Goal: Communication & Community: Connect with others

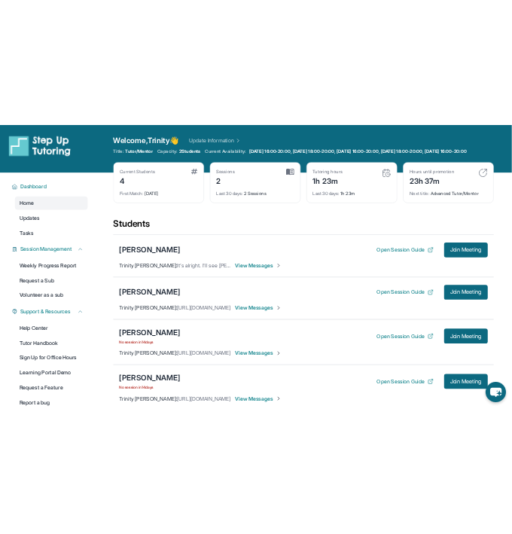
scroll to position [150, 0]
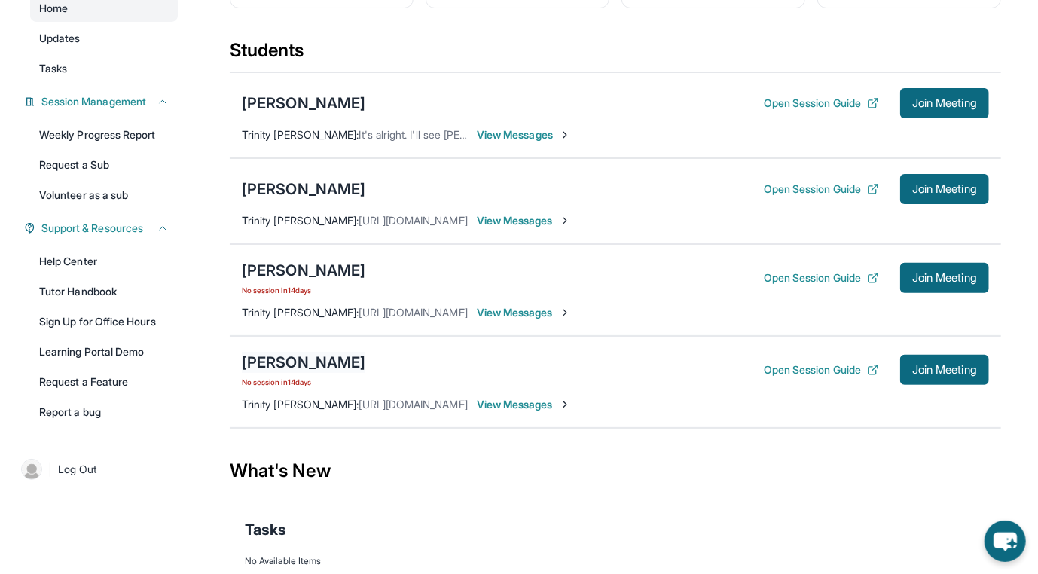
click at [279, 370] on div "Vianney Gonzalez" at bounding box center [303, 362] width 123 height 21
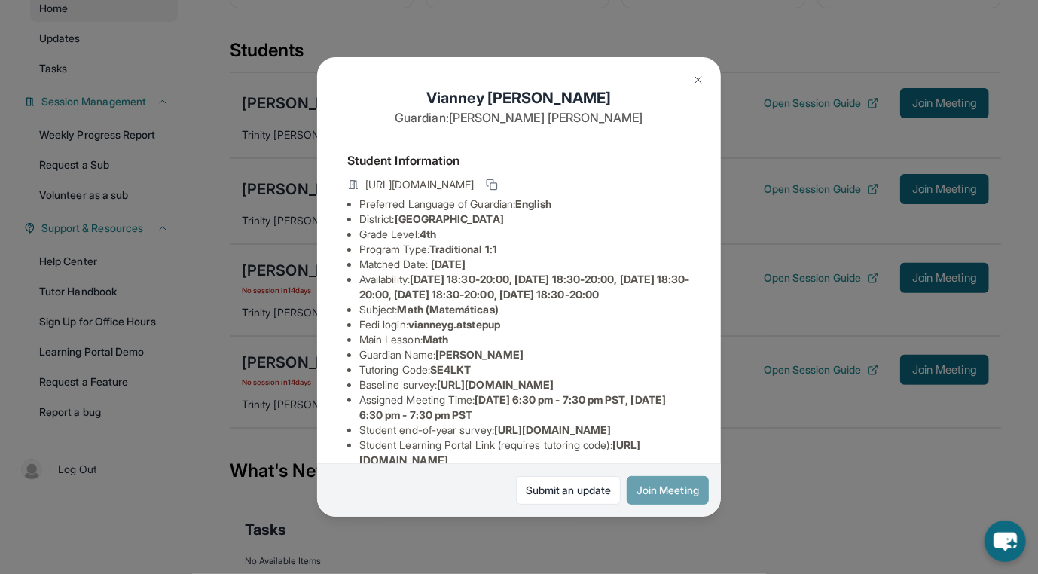
click at [628, 481] on button "Join Meeting" at bounding box center [667, 490] width 82 height 29
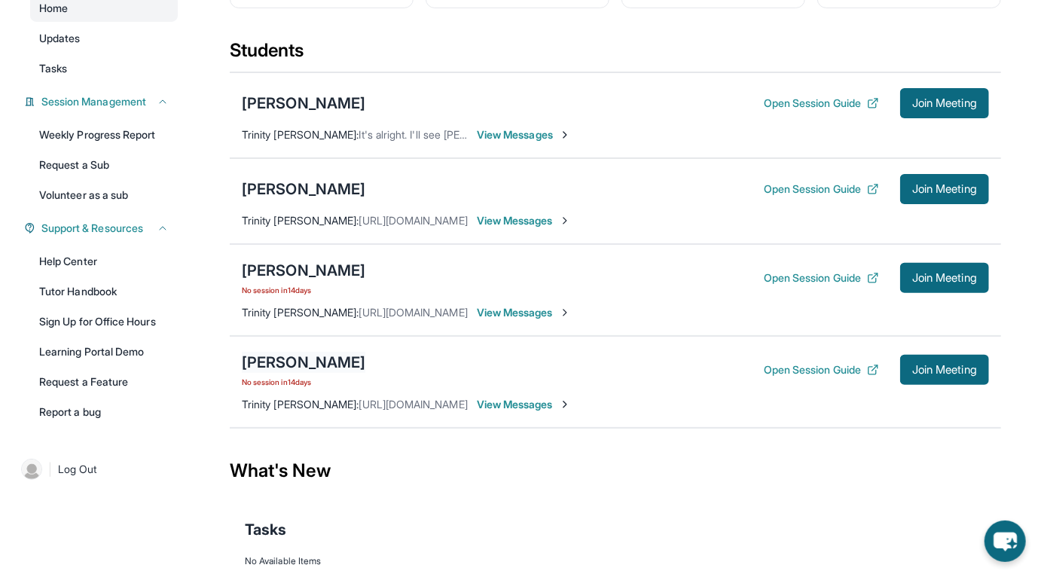
click at [322, 367] on div "Vianney Gonzalez" at bounding box center [303, 362] width 123 height 21
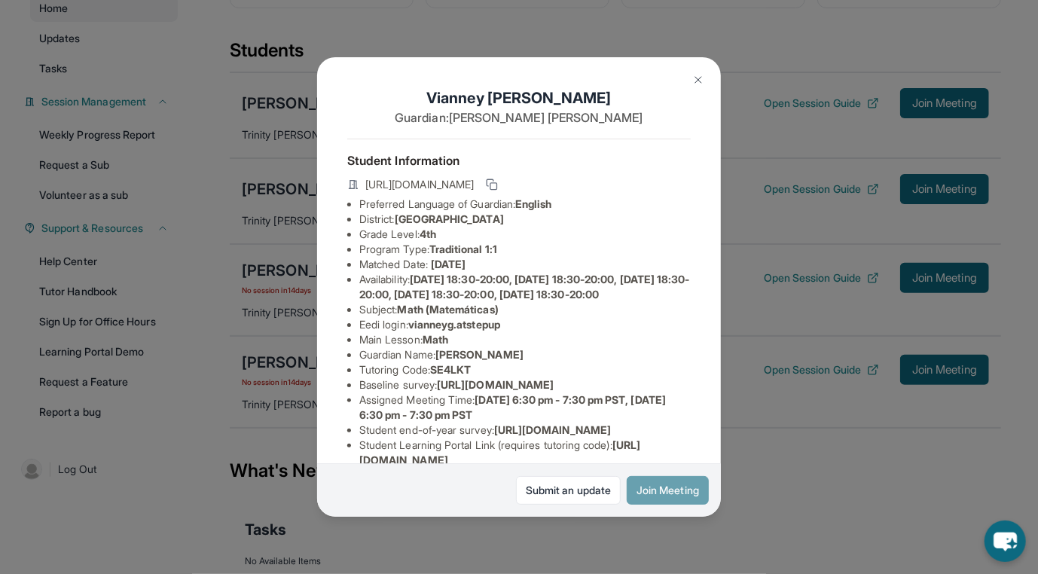
click at [669, 491] on button "Join Meeting" at bounding box center [667, 490] width 82 height 29
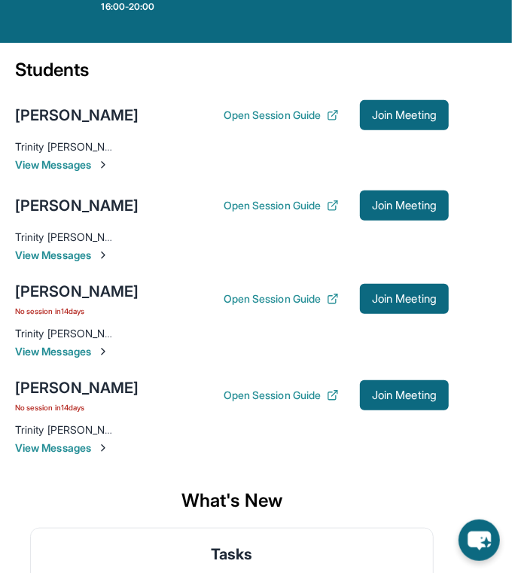
click at [53, 446] on span "View Messages" at bounding box center [232, 447] width 434 height 15
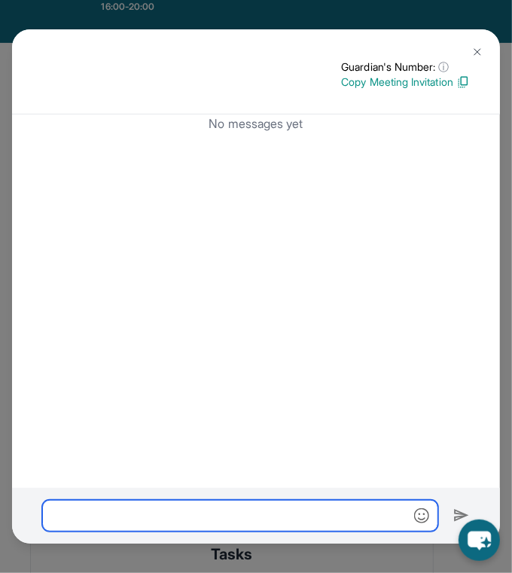
click at [137, 515] on input "text" at bounding box center [240, 516] width 396 height 32
paste input "**********"
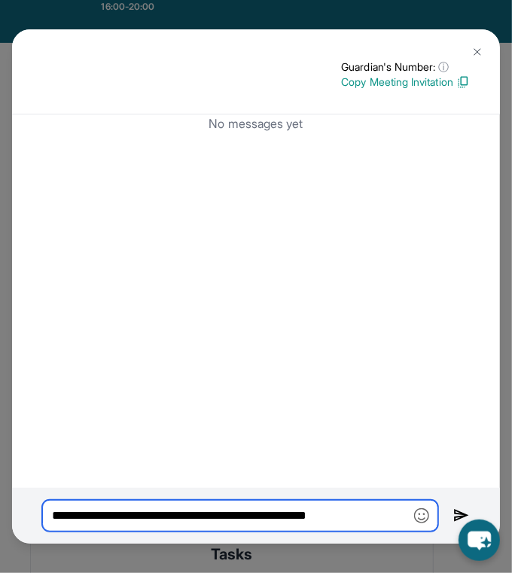
type input "**********"
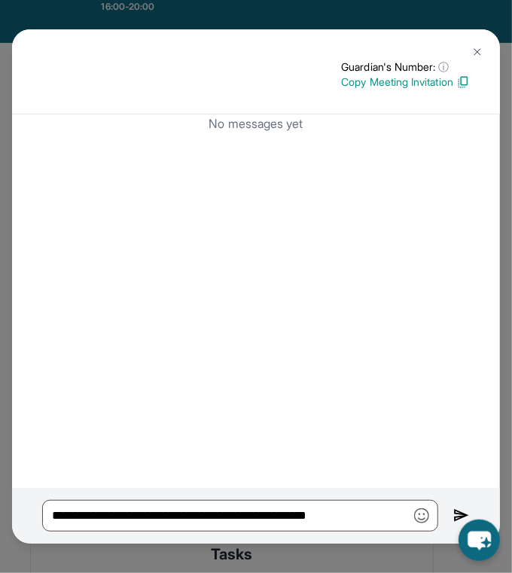
click at [471, 51] on img at bounding box center [477, 52] width 12 height 12
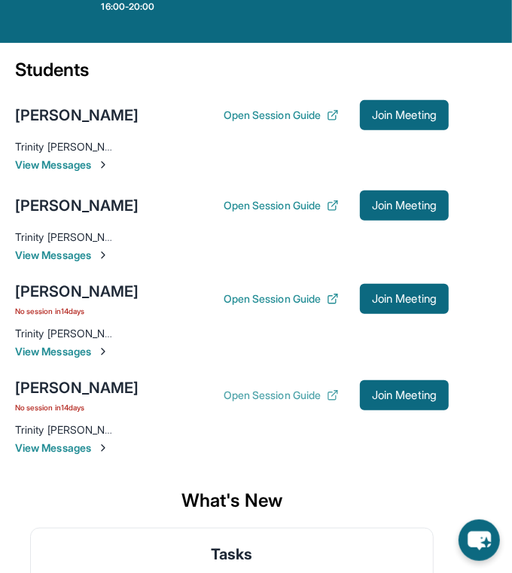
click at [266, 398] on button "Open Session Guide" at bounding box center [281, 395] width 115 height 15
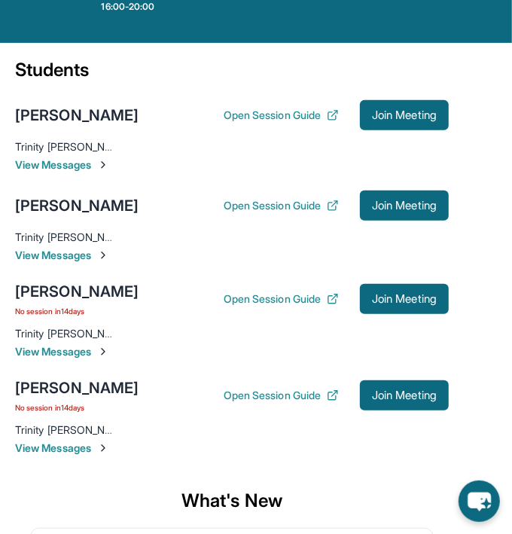
click at [78, 398] on div "Vianney Gonzalez No session in 14 days" at bounding box center [76, 395] width 123 height 36
click at [78, 391] on div "Vianney Gonzalez" at bounding box center [76, 387] width 123 height 21
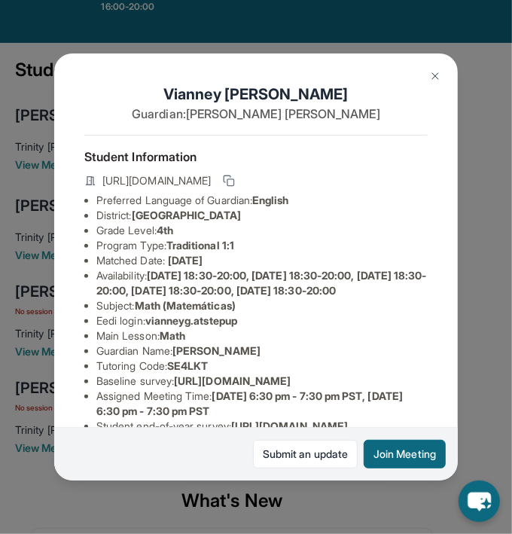
click at [440, 75] on img at bounding box center [435, 76] width 12 height 12
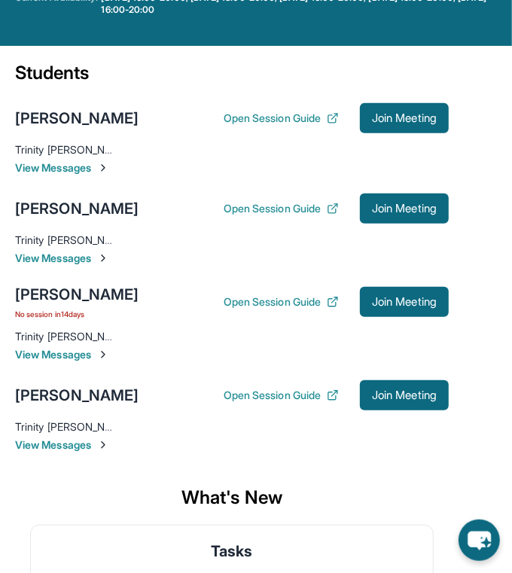
scroll to position [222, 0]
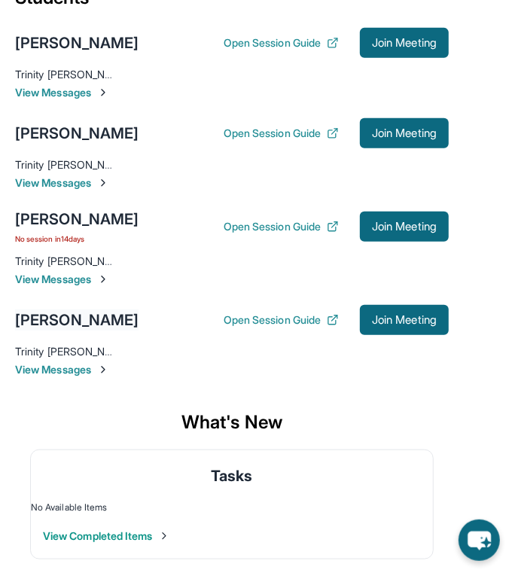
click at [96, 315] on div "Vianney Gonzalez" at bounding box center [76, 319] width 123 height 21
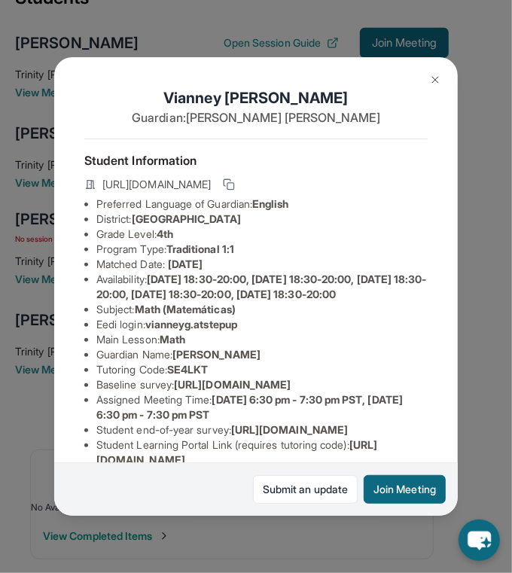
click at [445, 75] on button at bounding box center [435, 80] width 30 height 30
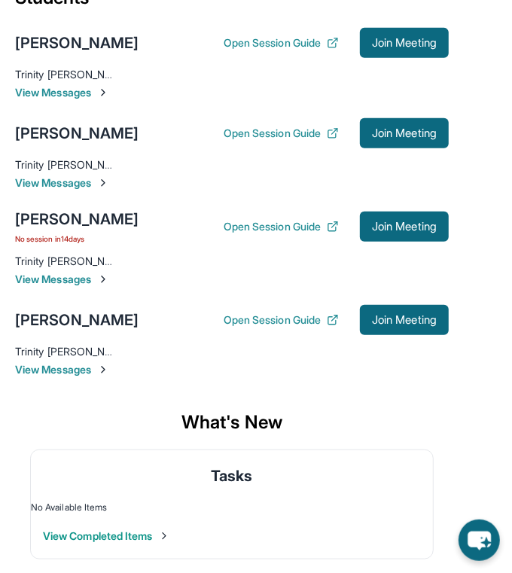
click at [84, 364] on span "View Messages" at bounding box center [232, 369] width 434 height 15
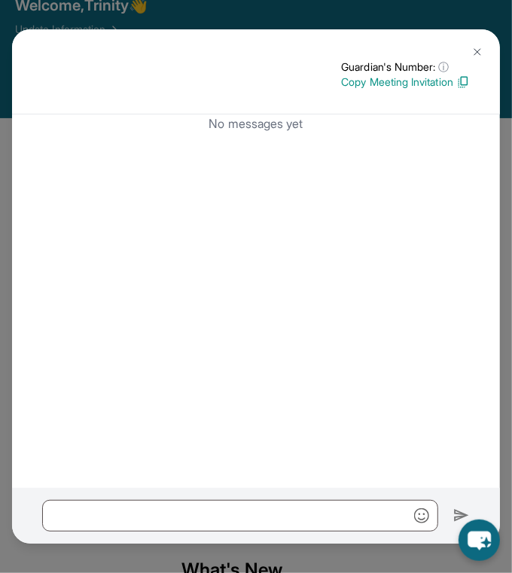
scroll to position [72, 0]
click at [481, 47] on img at bounding box center [477, 52] width 12 height 12
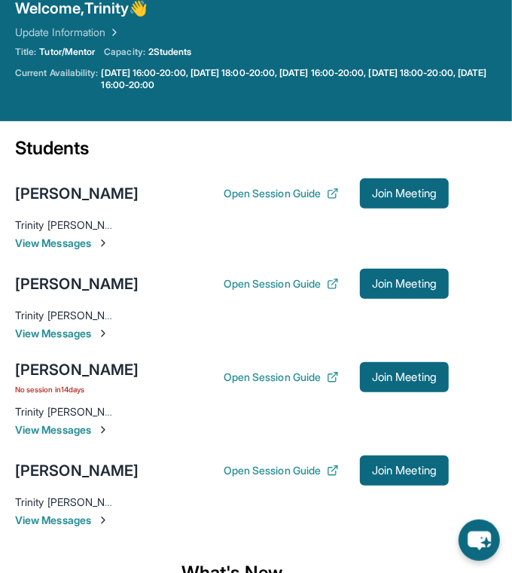
scroll to position [222, 0]
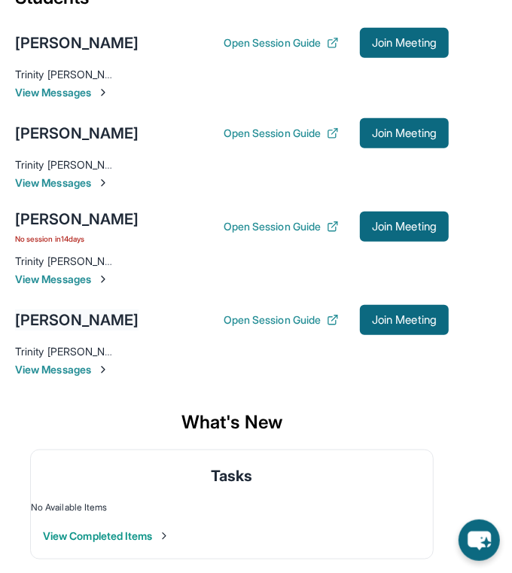
click at [115, 320] on div "Vianney Gonzalez" at bounding box center [76, 319] width 123 height 21
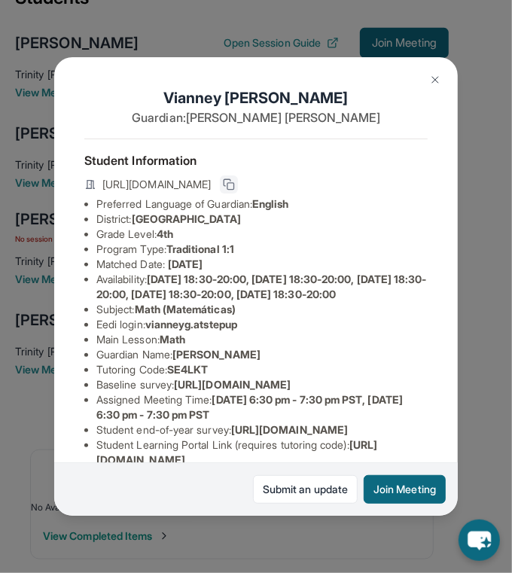
click at [235, 190] on icon at bounding box center [229, 184] width 12 height 12
click at [379, 493] on button "Join Meeting" at bounding box center [405, 489] width 82 height 29
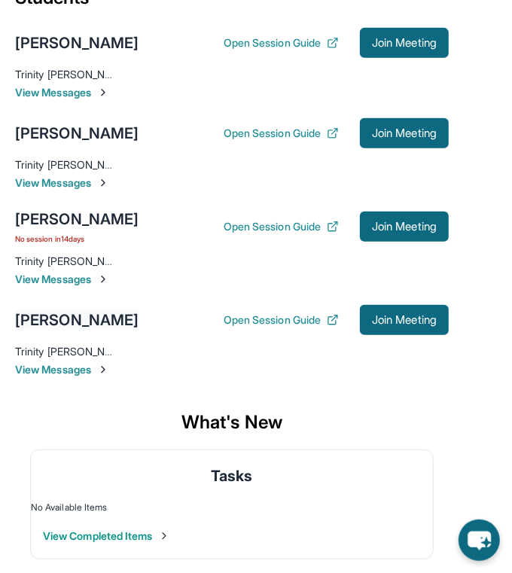
click at [110, 318] on div "Vianney Gonzalez" at bounding box center [76, 319] width 123 height 21
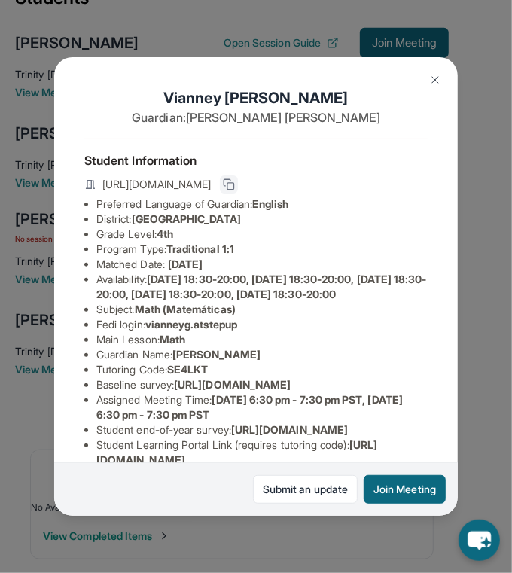
click at [238, 190] on button at bounding box center [229, 184] width 18 height 18
click at [476, 390] on div "Vianney Gonzalez Guardian: Viviana Mejia Student Information https://student-po…" at bounding box center [256, 286] width 512 height 573
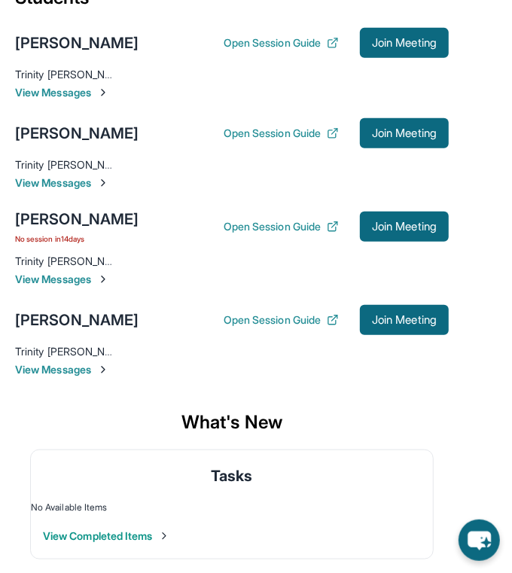
click at [101, 371] on span "View Messages" at bounding box center [232, 369] width 434 height 15
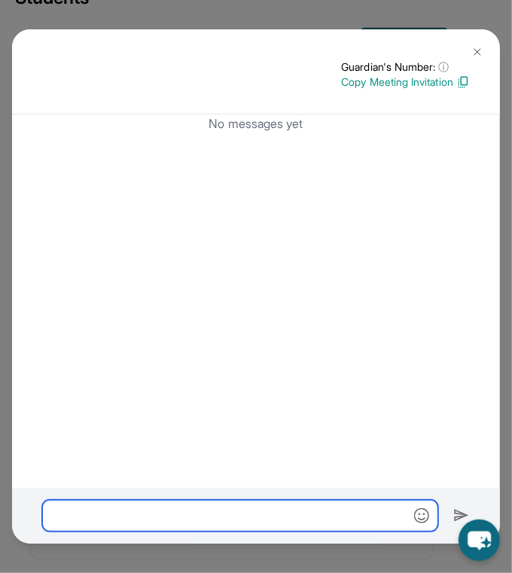
click at [172, 513] on input "text" at bounding box center [240, 516] width 396 height 32
paste input "**********"
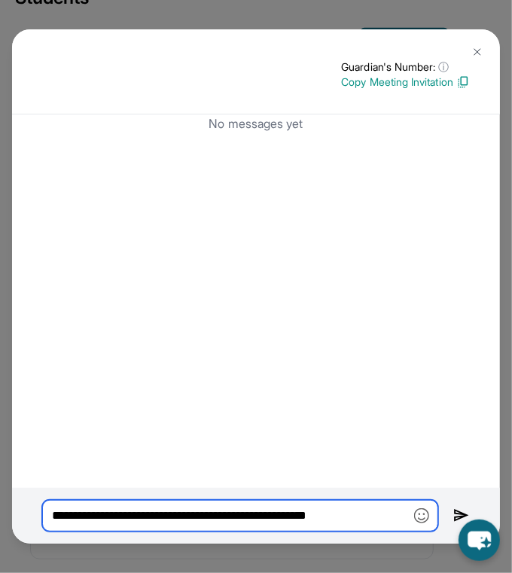
type input "**********"
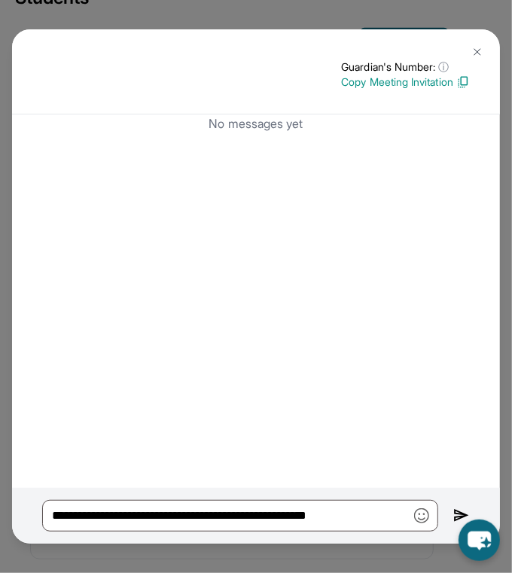
click at [474, 516] on div "**********" at bounding box center [256, 516] width 488 height 56
click at [461, 513] on img at bounding box center [461, 515] width 17 height 17
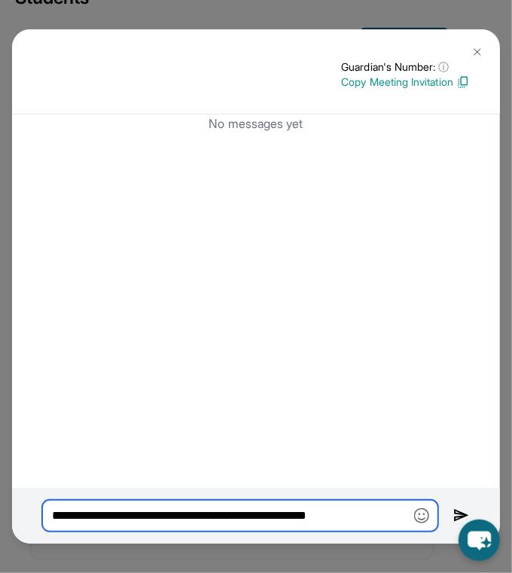
drag, startPoint x: 386, startPoint y: 513, endPoint x: -2, endPoint y: 520, distance: 387.8
click at [0, 520] on html "Open sidebar Welcome, Trinity 👋 Update Information Title: Tutor/Mentor Capacity…" at bounding box center [256, 176] width 512 height 797
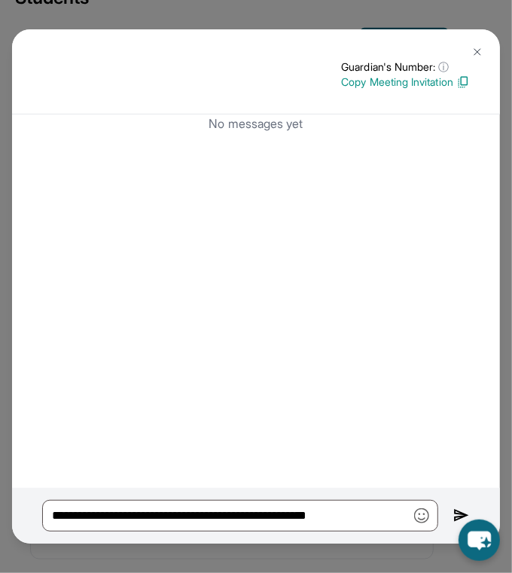
click at [478, 55] on img at bounding box center [477, 52] width 12 height 12
